Goal: Information Seeking & Learning: Learn about a topic

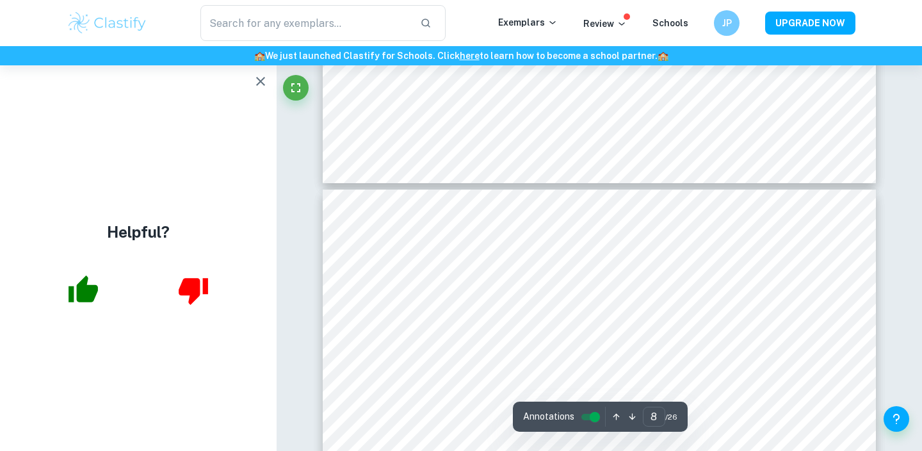
scroll to position [5665, 0]
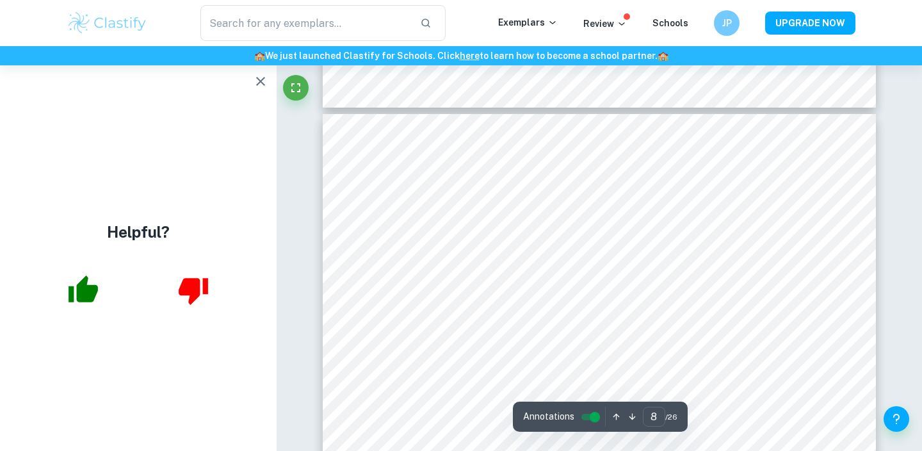
click at [259, 74] on icon "button" at bounding box center [260, 81] width 15 height 15
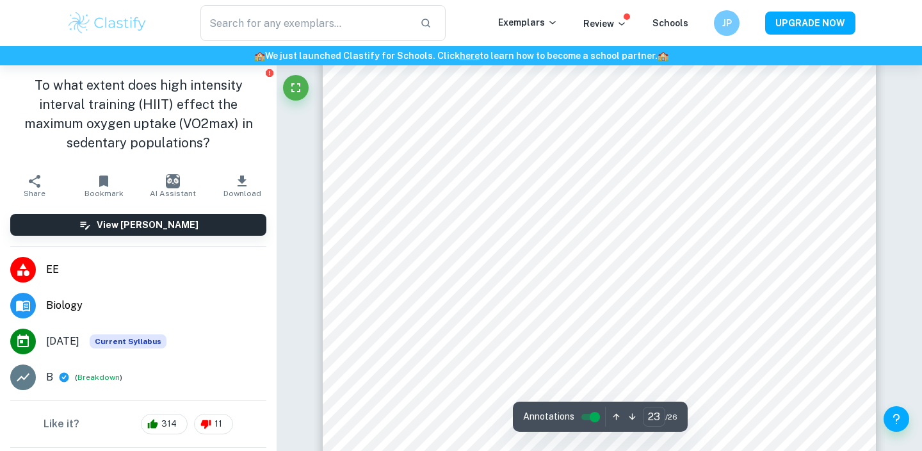
scroll to position [17900, 0]
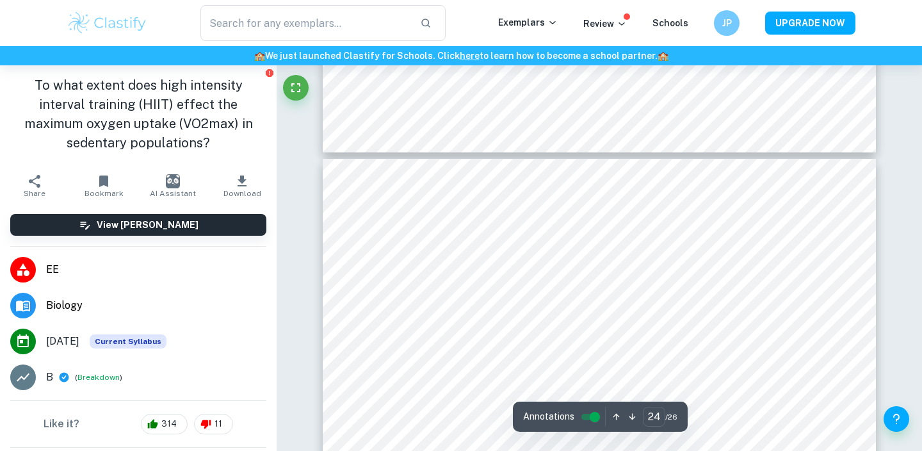
type input "25"
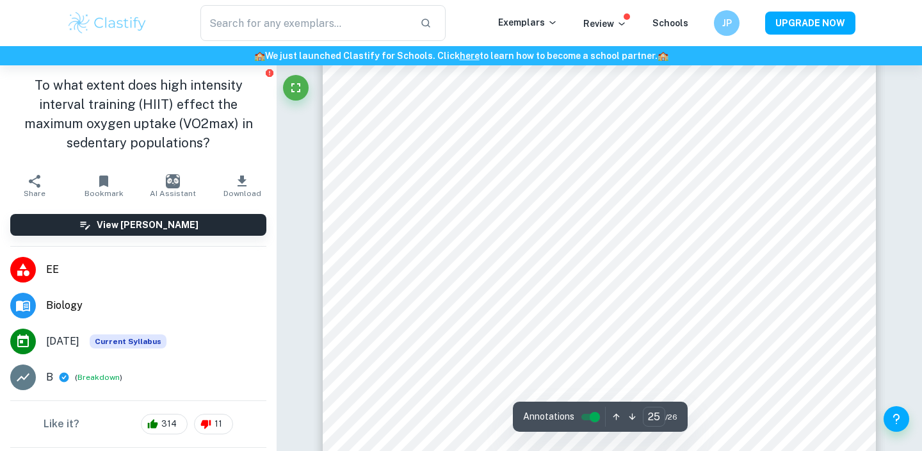
scroll to position [19650, 0]
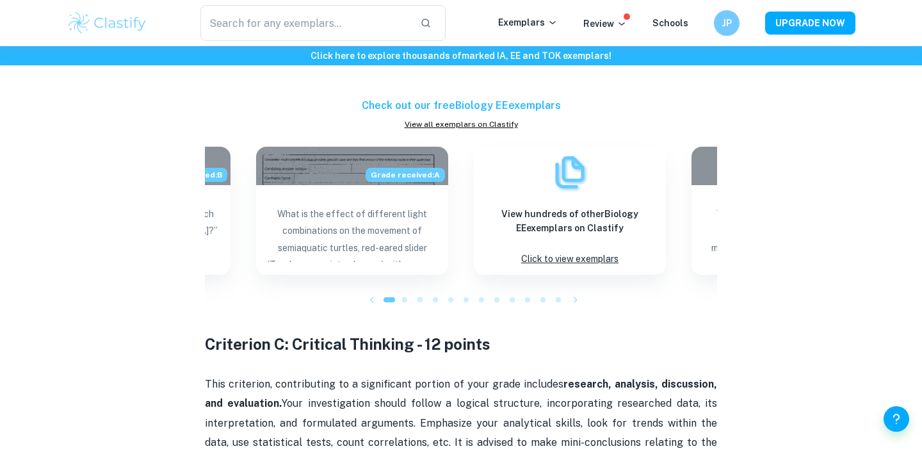
scroll to position [1421, 0]
